Goal: Navigation & Orientation: Find specific page/section

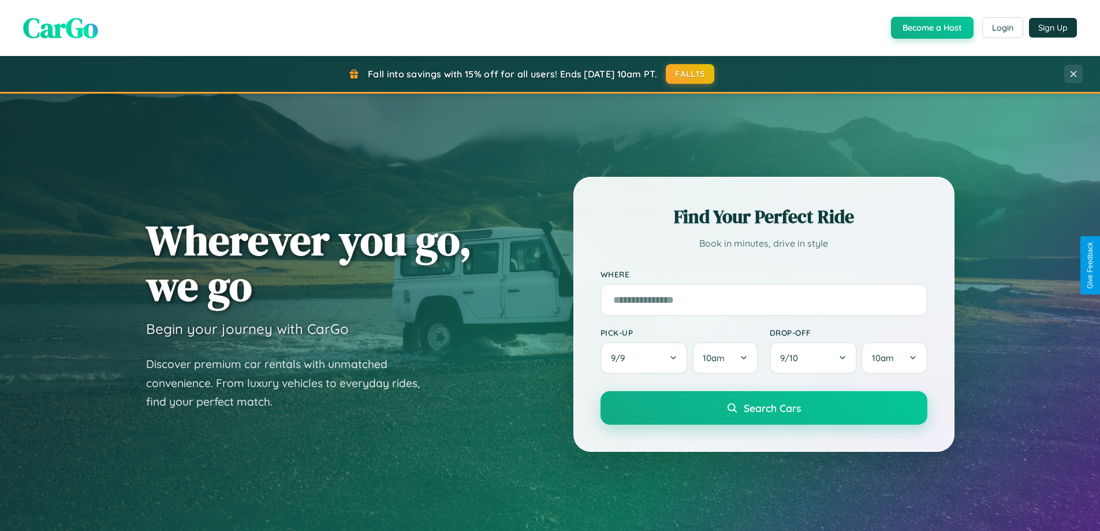
scroll to position [498, 0]
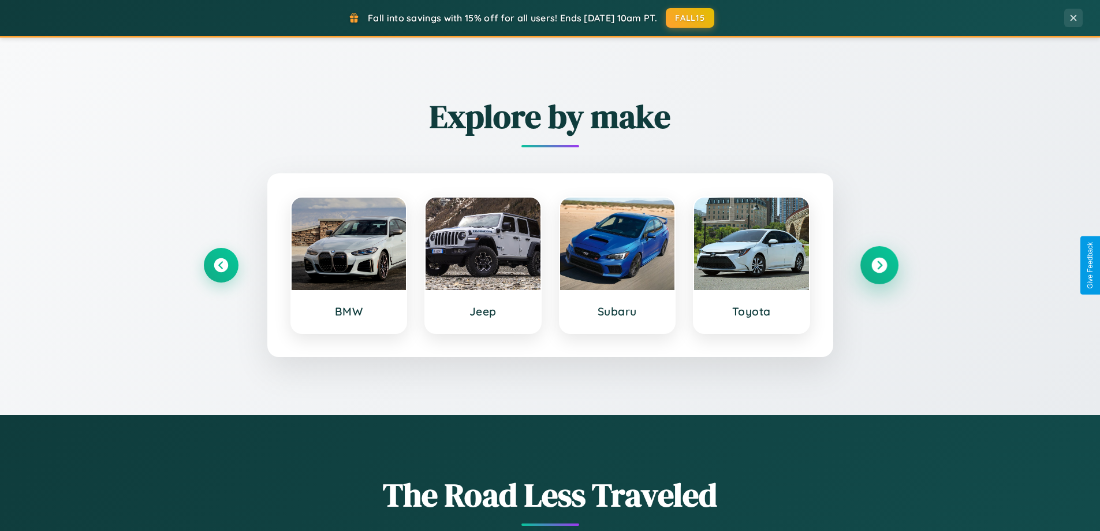
click at [879, 265] on icon at bounding box center [879, 265] width 16 height 16
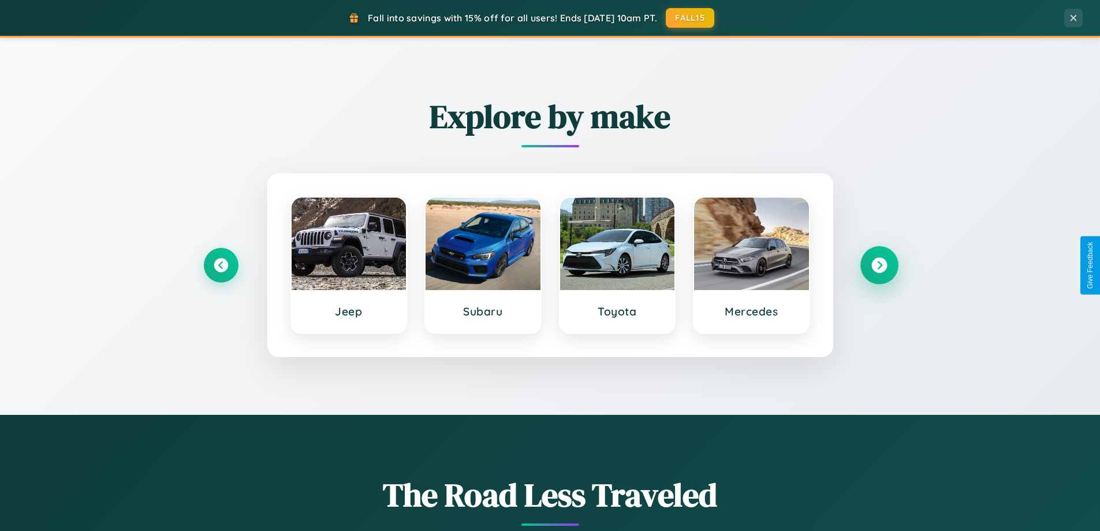
click at [879, 265] on icon at bounding box center [879, 265] width 16 height 16
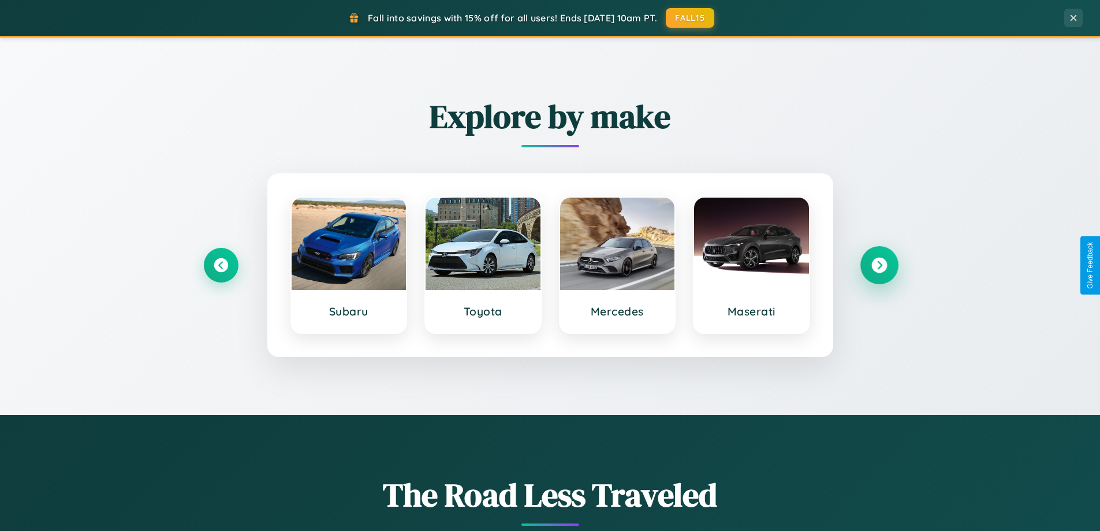
click at [879, 265] on icon at bounding box center [879, 265] width 16 height 16
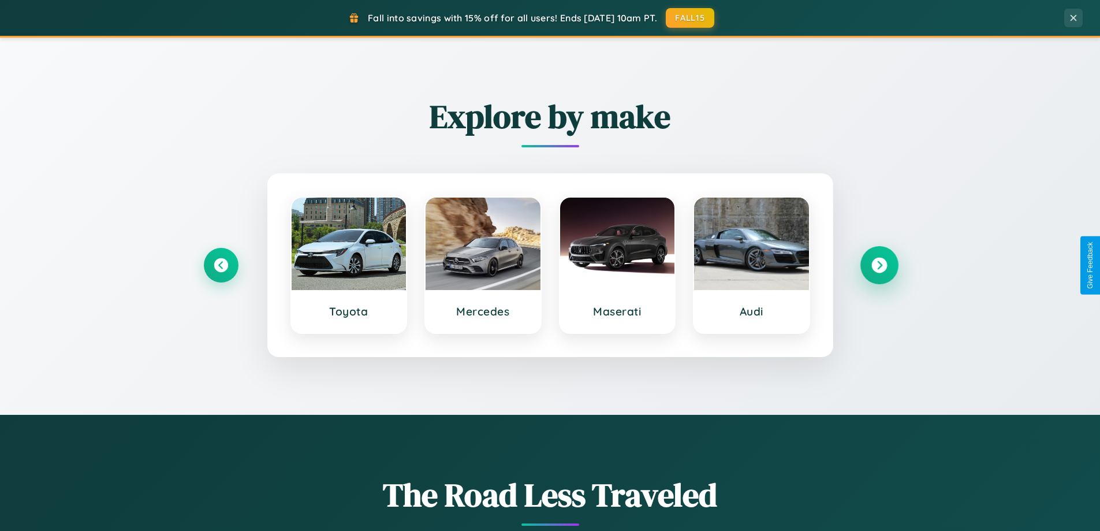
click at [879, 265] on icon at bounding box center [879, 265] width 16 height 16
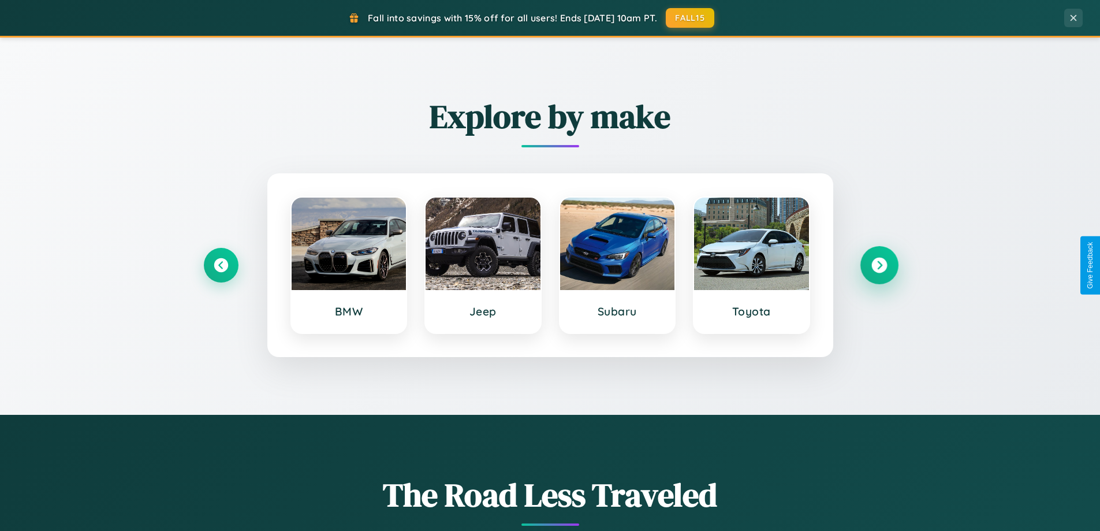
click at [879, 265] on icon at bounding box center [879, 265] width 16 height 16
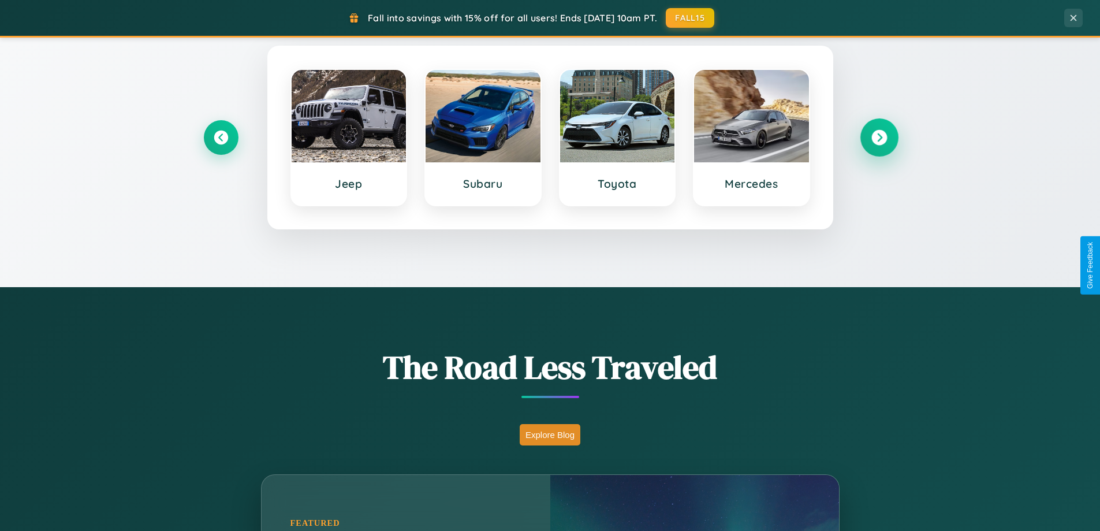
scroll to position [2221, 0]
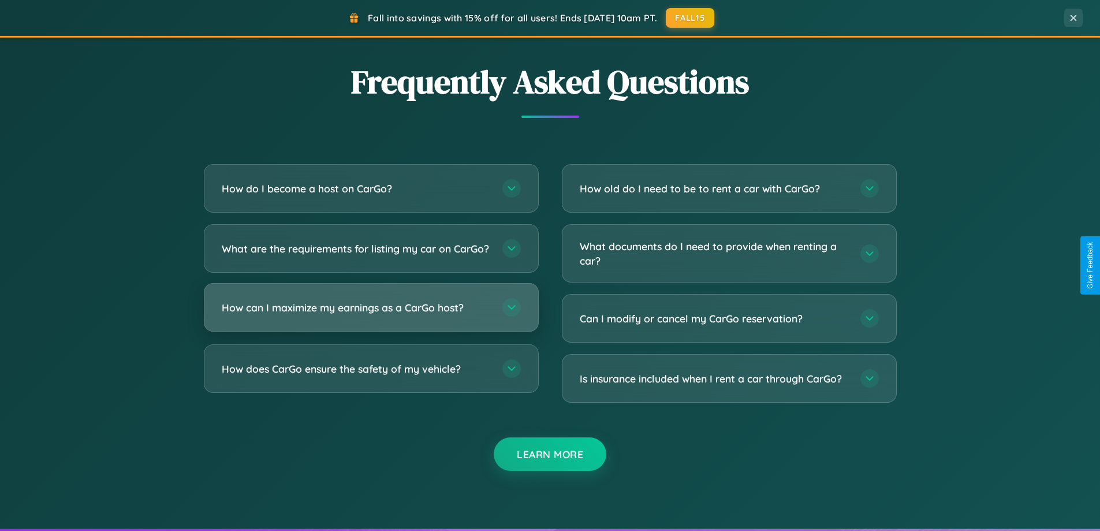
click at [371, 315] on h3 "How can I maximize my earnings as a CarGo host?" at bounding box center [356, 307] width 269 height 14
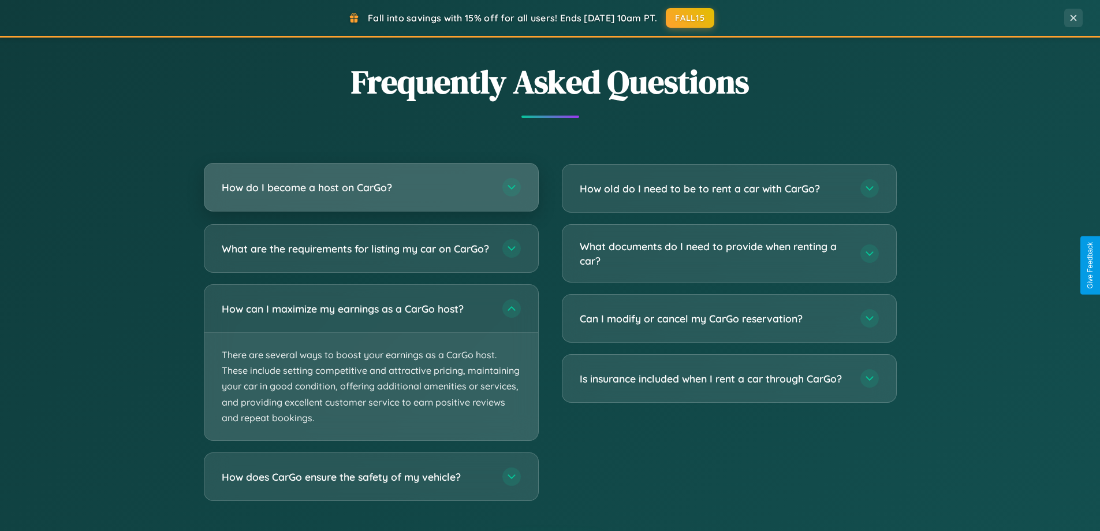
click at [371, 187] on h3 "How do I become a host on CarGo?" at bounding box center [356, 187] width 269 height 14
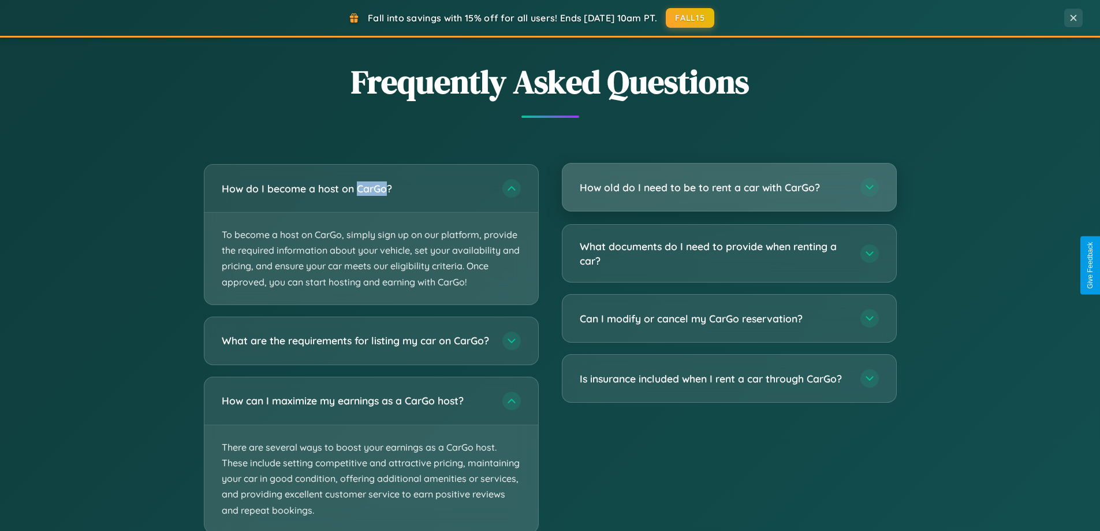
click at [729, 187] on h3 "How old do I need to be to rent a car with CarGo?" at bounding box center [714, 187] width 269 height 14
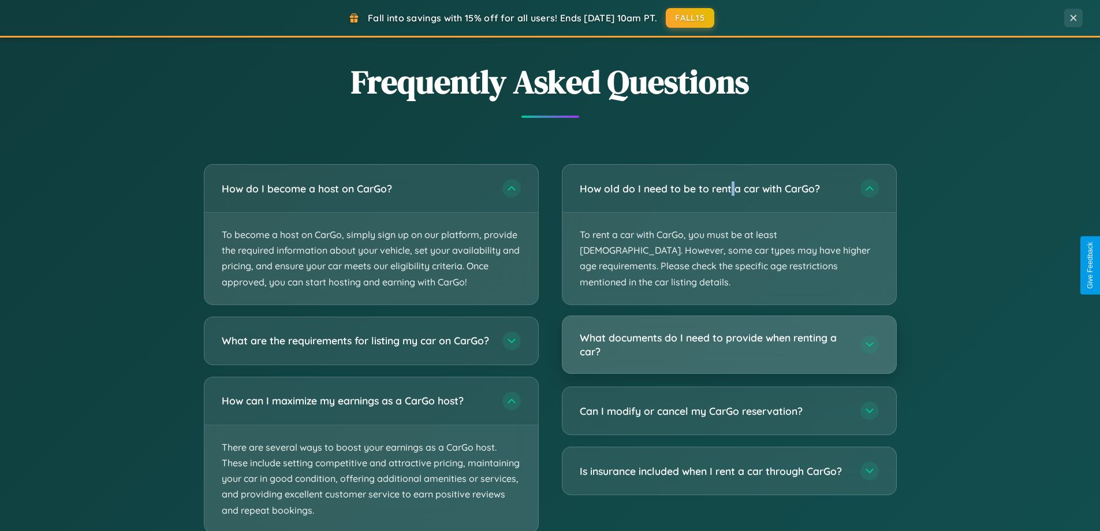
click at [729, 330] on h3 "What documents do I need to provide when renting a car?" at bounding box center [714, 344] width 269 height 28
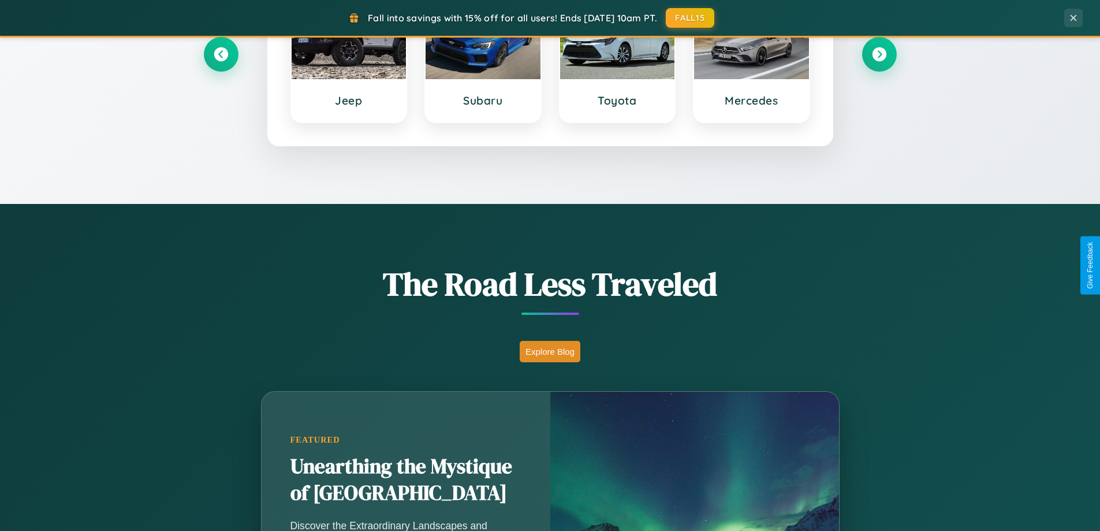
scroll to position [0, 0]
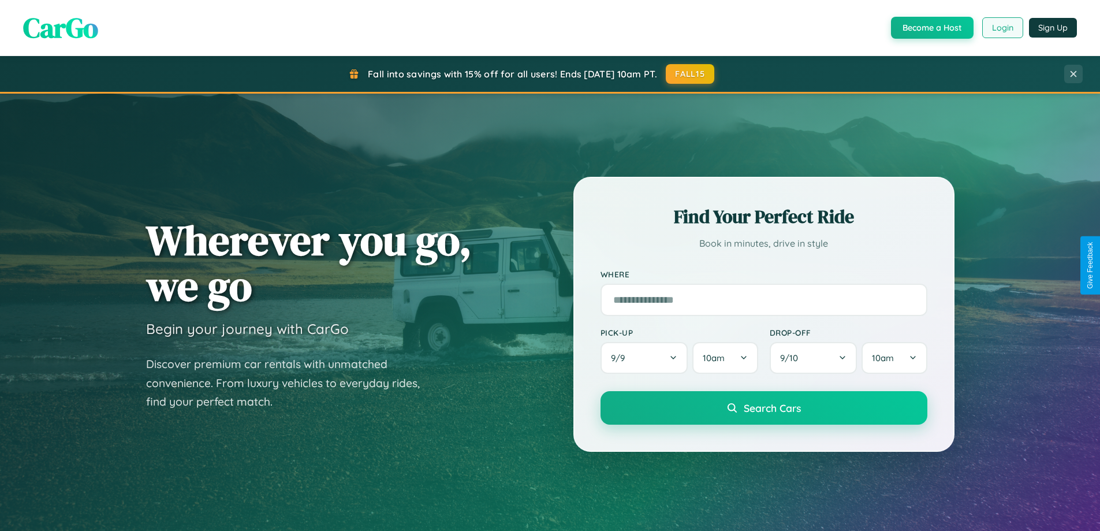
click at [1002, 28] on button "Login" at bounding box center [1002, 27] width 41 height 21
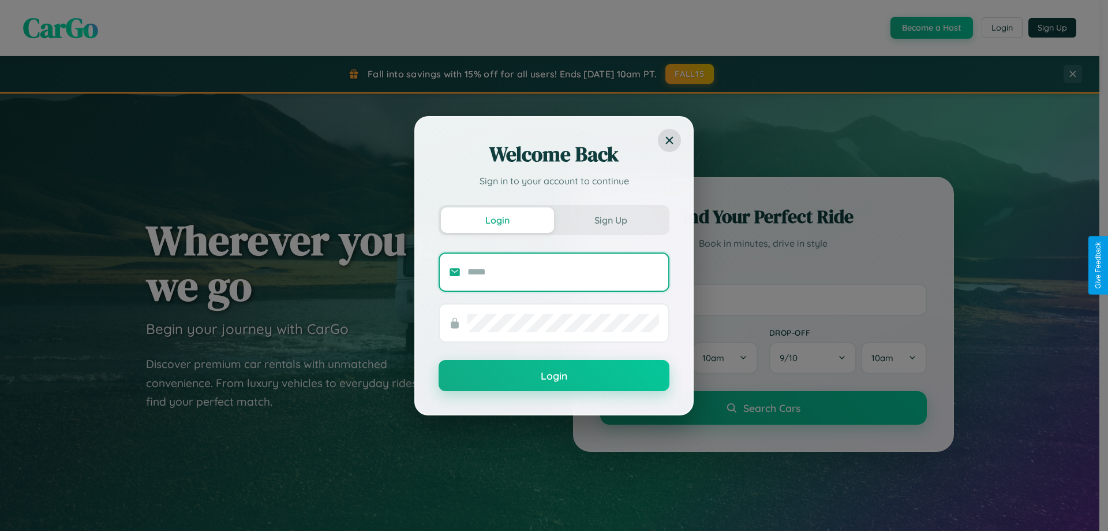
click at [563, 271] on input "text" at bounding box center [564, 272] width 192 height 18
type input "**********"
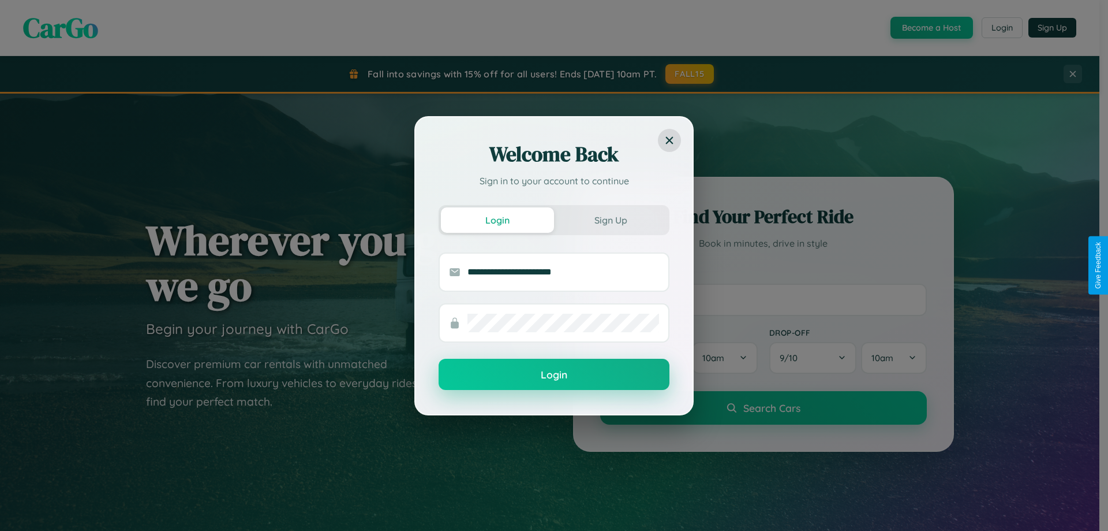
click at [554, 375] on button "Login" at bounding box center [554, 373] width 231 height 31
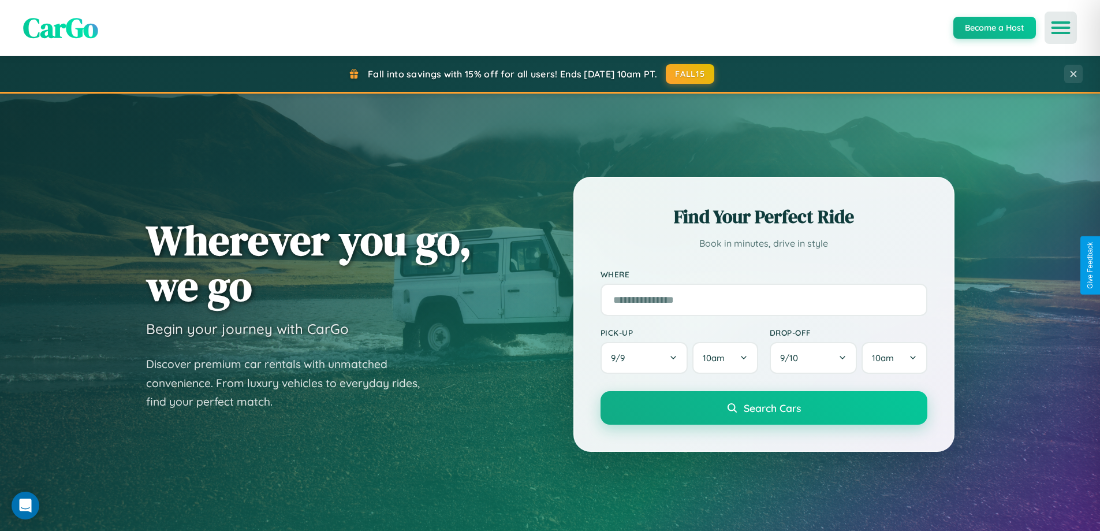
click at [1060, 28] on icon "Open menu" at bounding box center [1060, 28] width 17 height 10
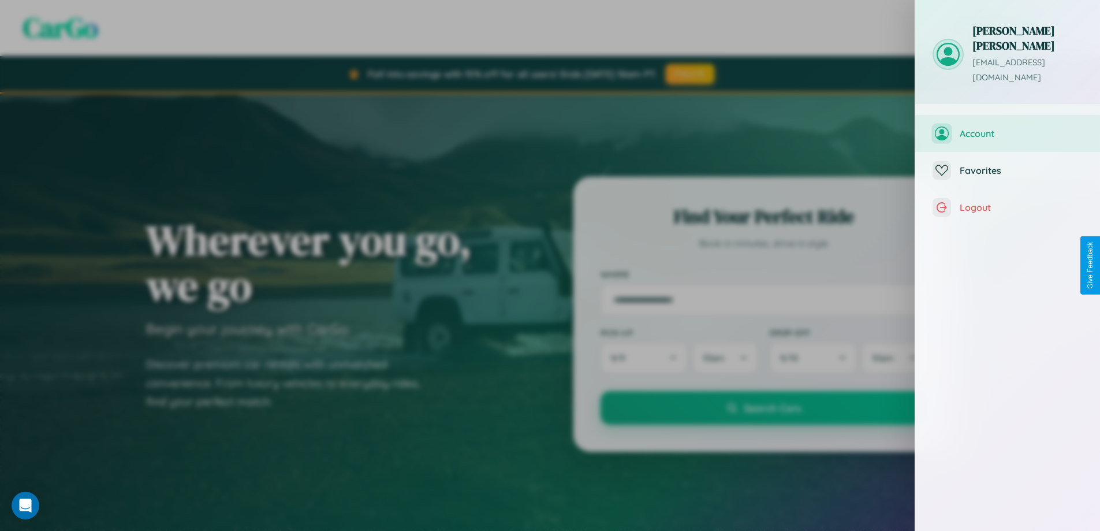
click at [1007, 128] on span "Account" at bounding box center [1020, 134] width 123 height 12
